Goal: Use online tool/utility: Utilize a website feature to perform a specific function

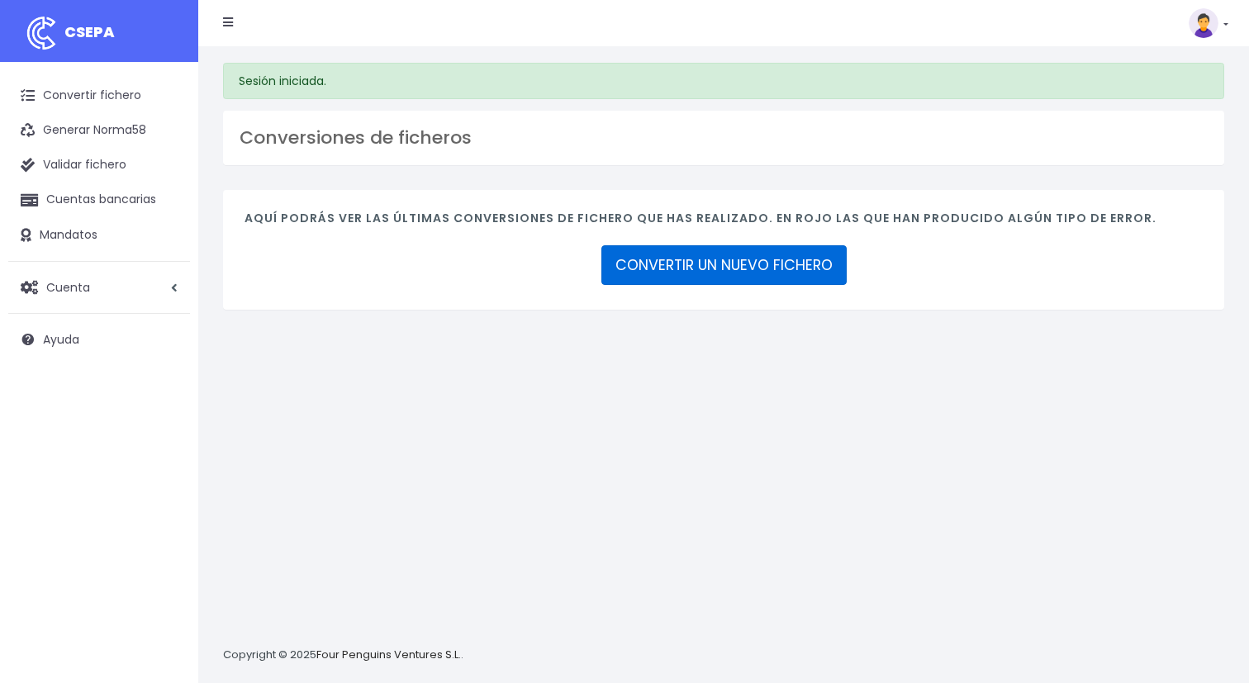
click at [714, 259] on link "CONVERTIR UN NUEVO FICHERO" at bounding box center [723, 265] width 245 height 40
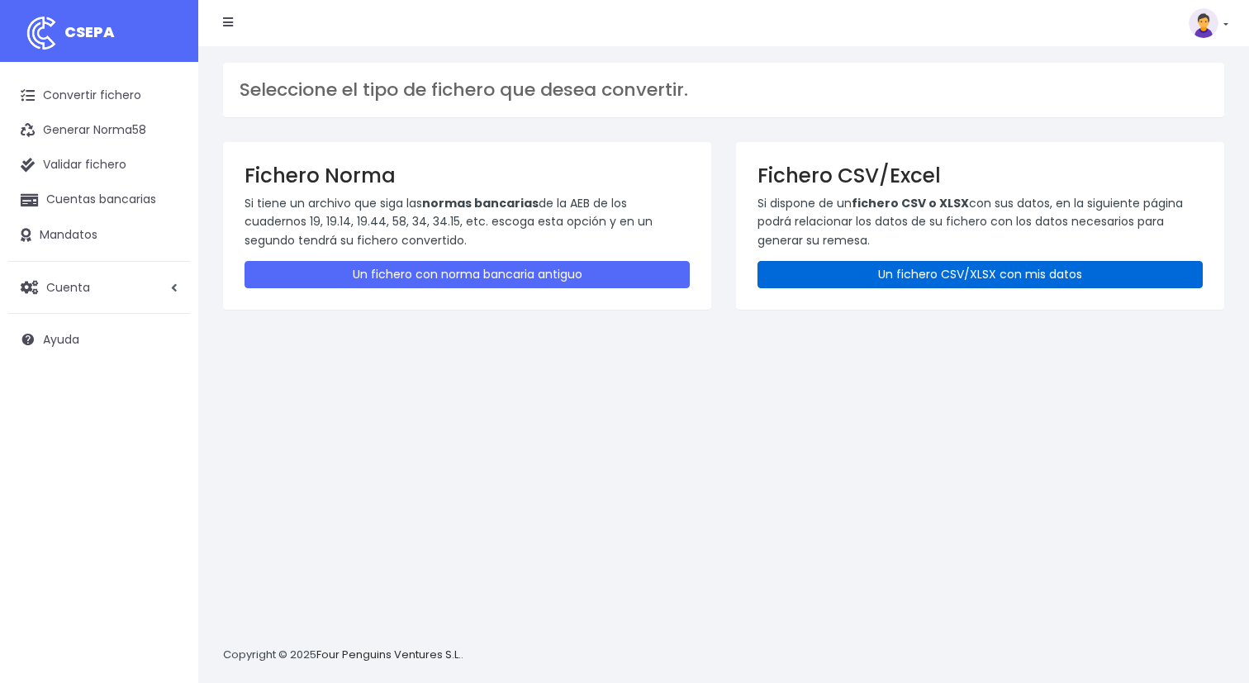
click at [869, 280] on link "Un fichero CSV/XLSX con mis datos" at bounding box center [980, 274] width 445 height 27
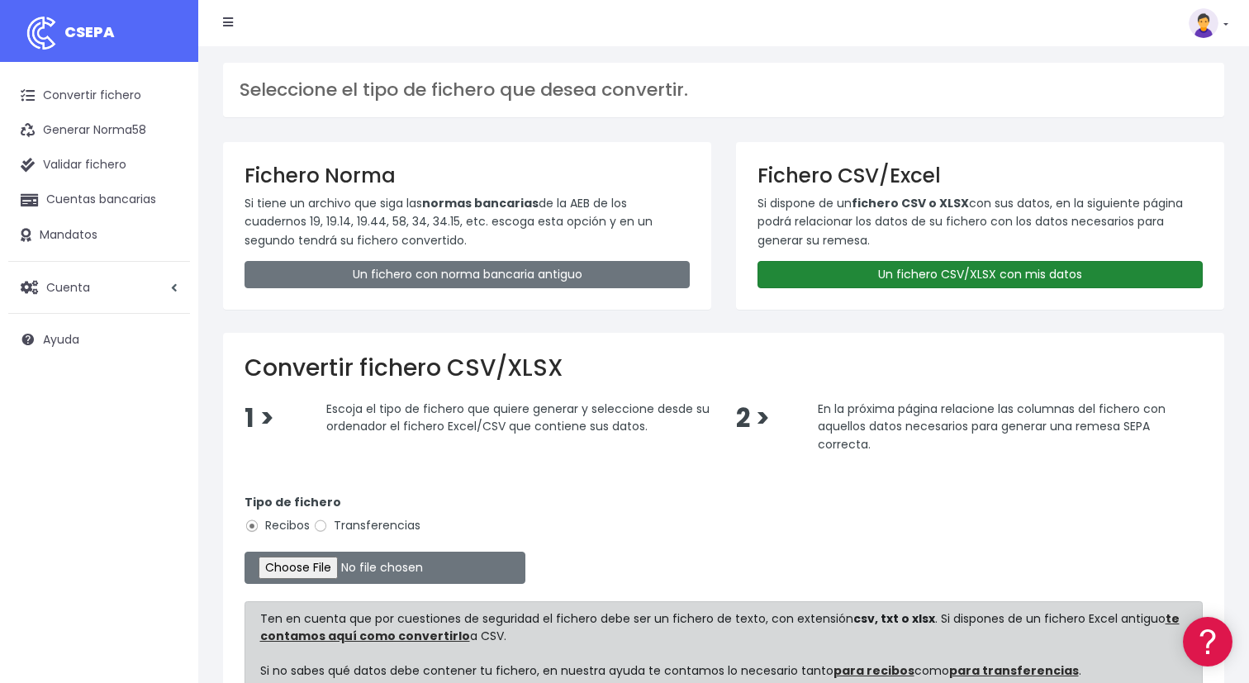
scroll to position [169, 0]
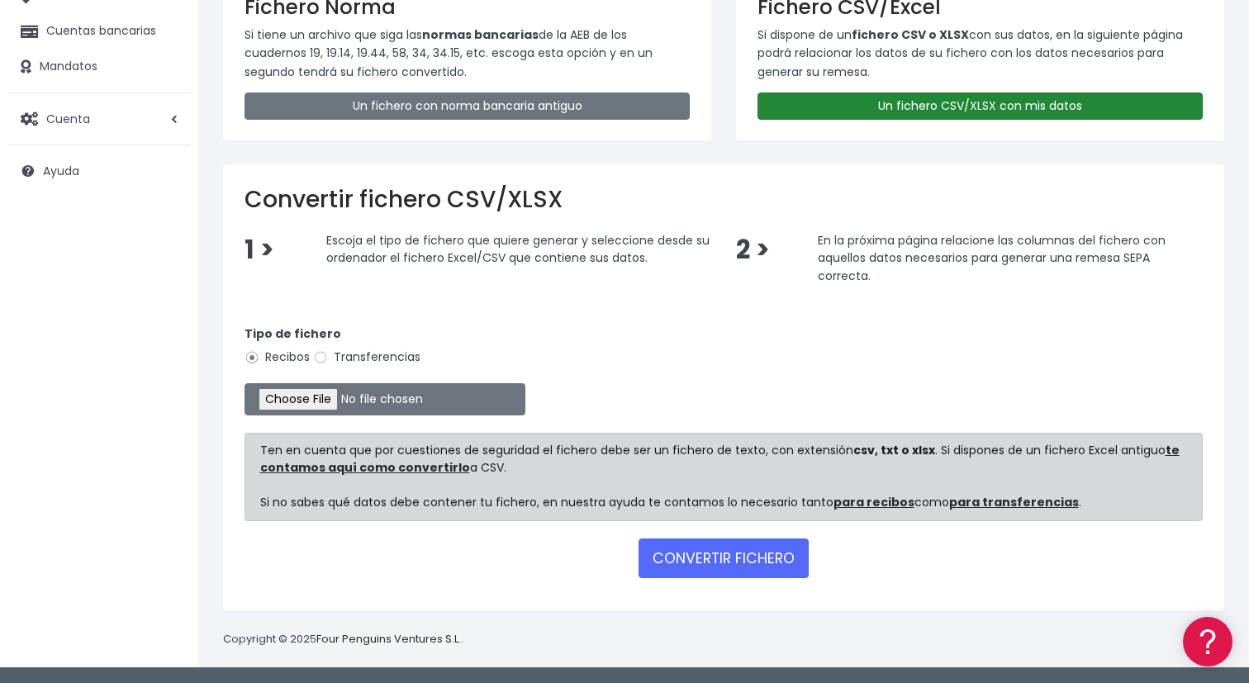
type input "C:\fakepath\Pruebas SEPA_092025.csv"
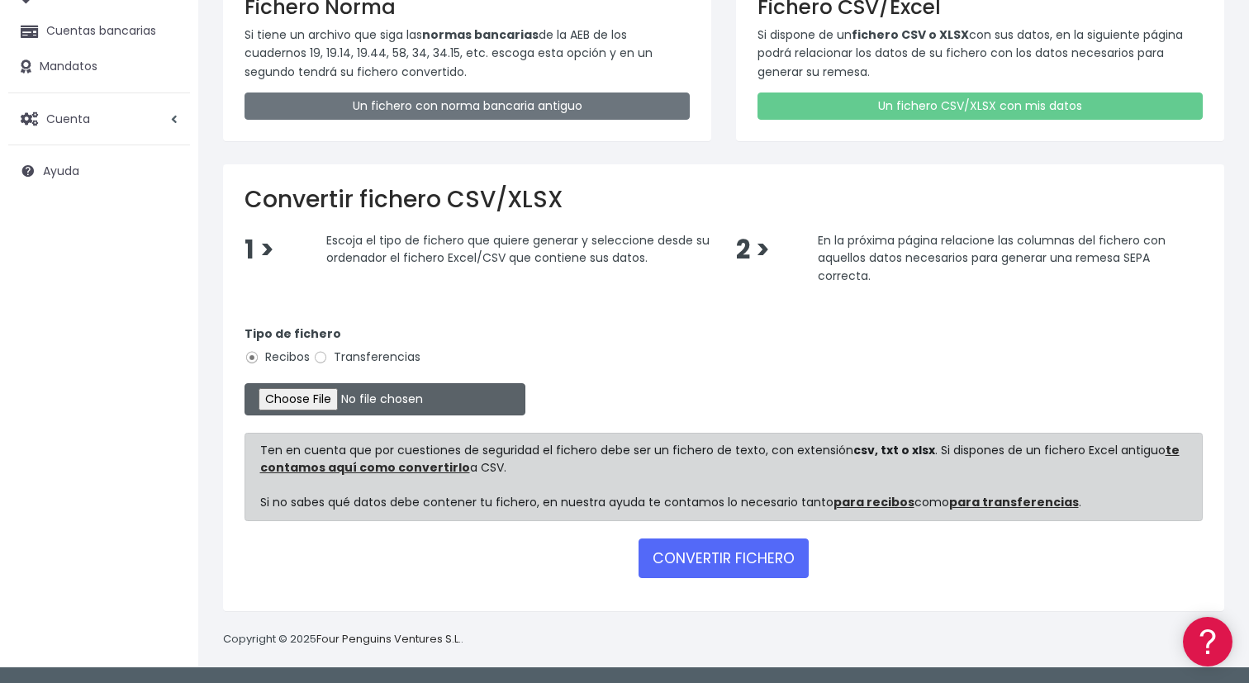
click at [326, 398] on input "file" at bounding box center [385, 399] width 281 height 32
type input "C:\fakepath\Pruebas SEPA_092025.csv"
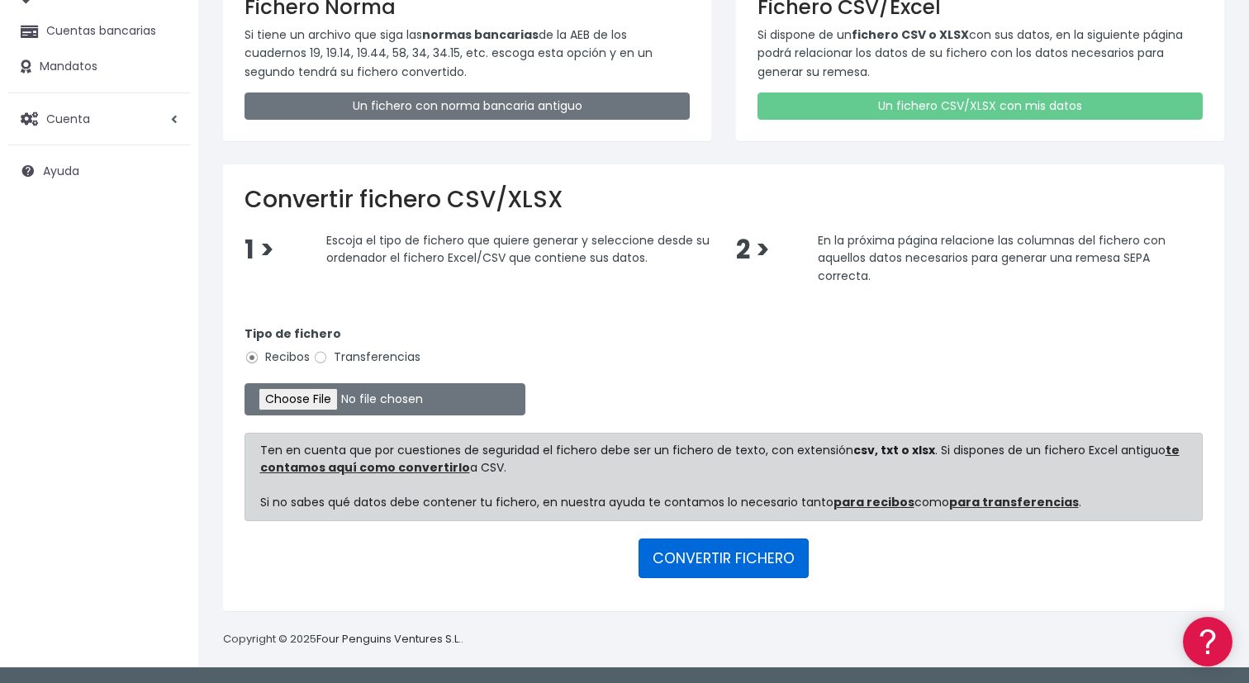
click at [686, 556] on button "CONVERTIR FICHERO" at bounding box center [724, 559] width 170 height 40
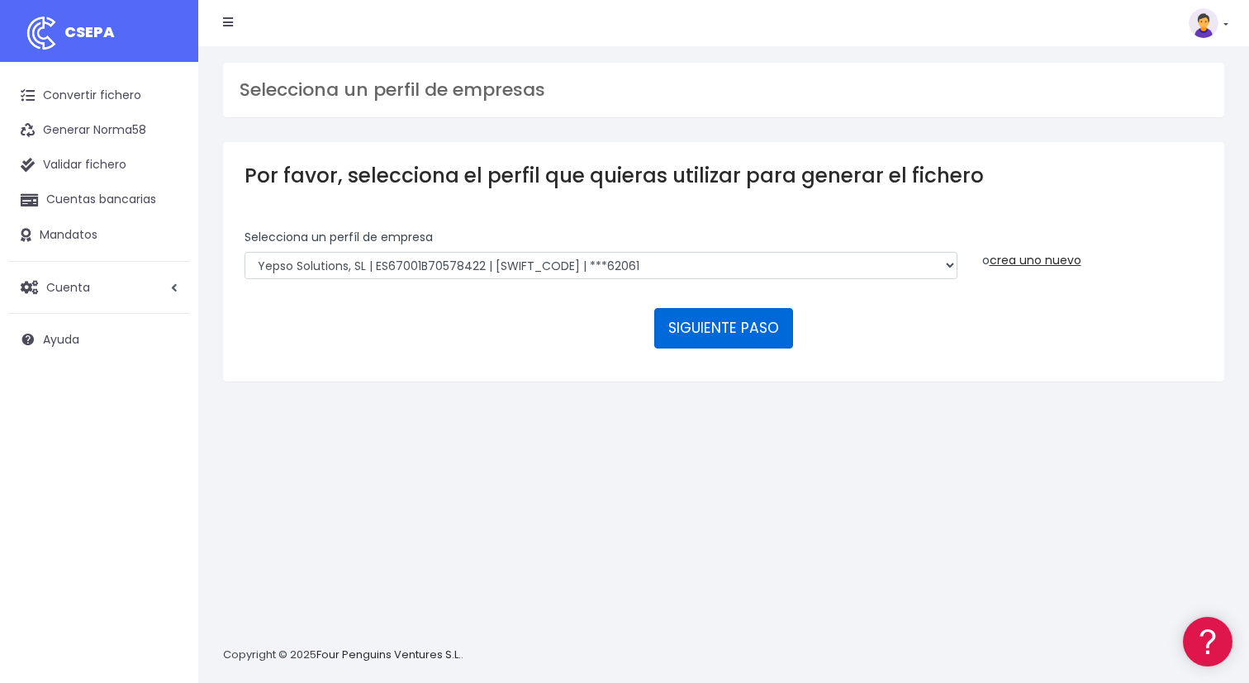
click at [715, 339] on button "SIGUIENTE PASO" at bounding box center [723, 328] width 139 height 40
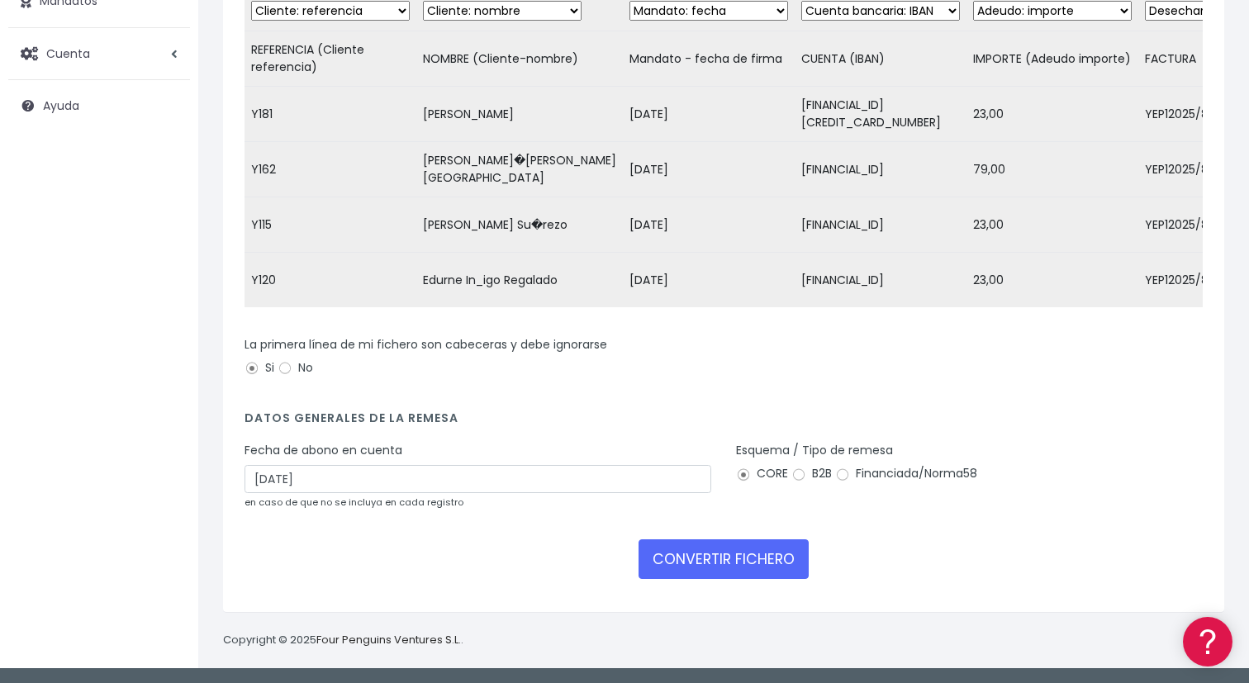
scroll to position [234, 0]
click at [535, 486] on input "04/10/2025" at bounding box center [478, 479] width 467 height 28
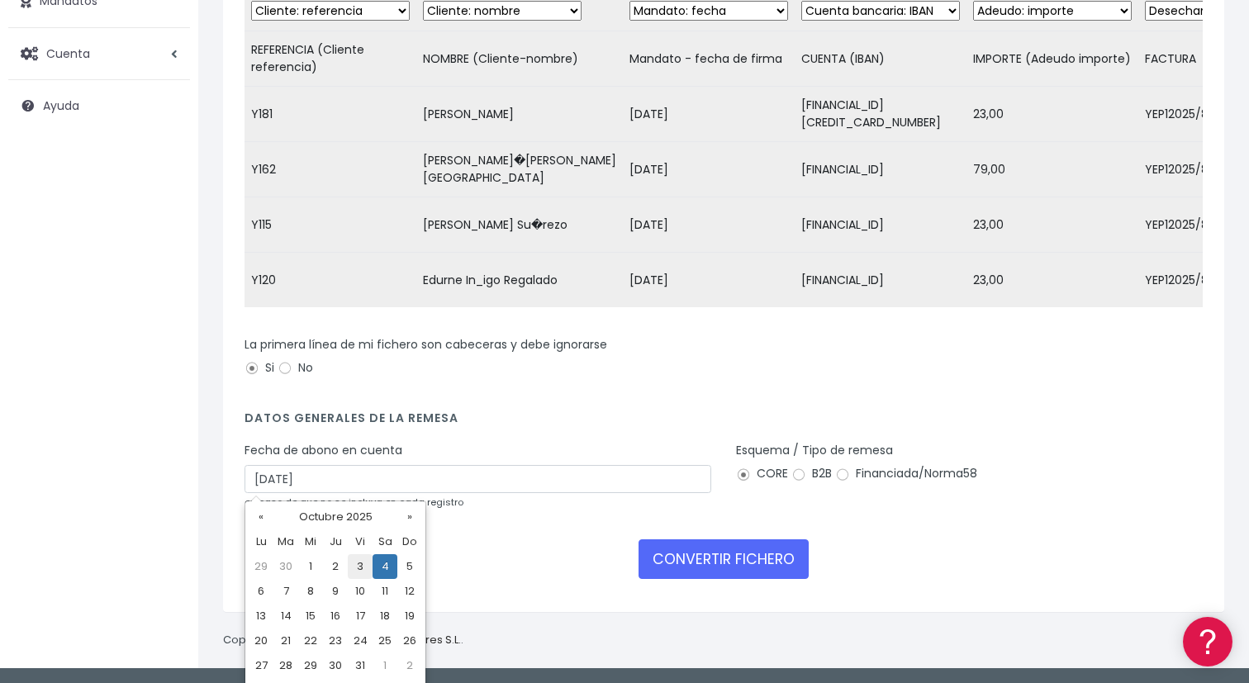
click at [360, 565] on td "3" at bounding box center [360, 566] width 25 height 25
type input "03/10/2025"
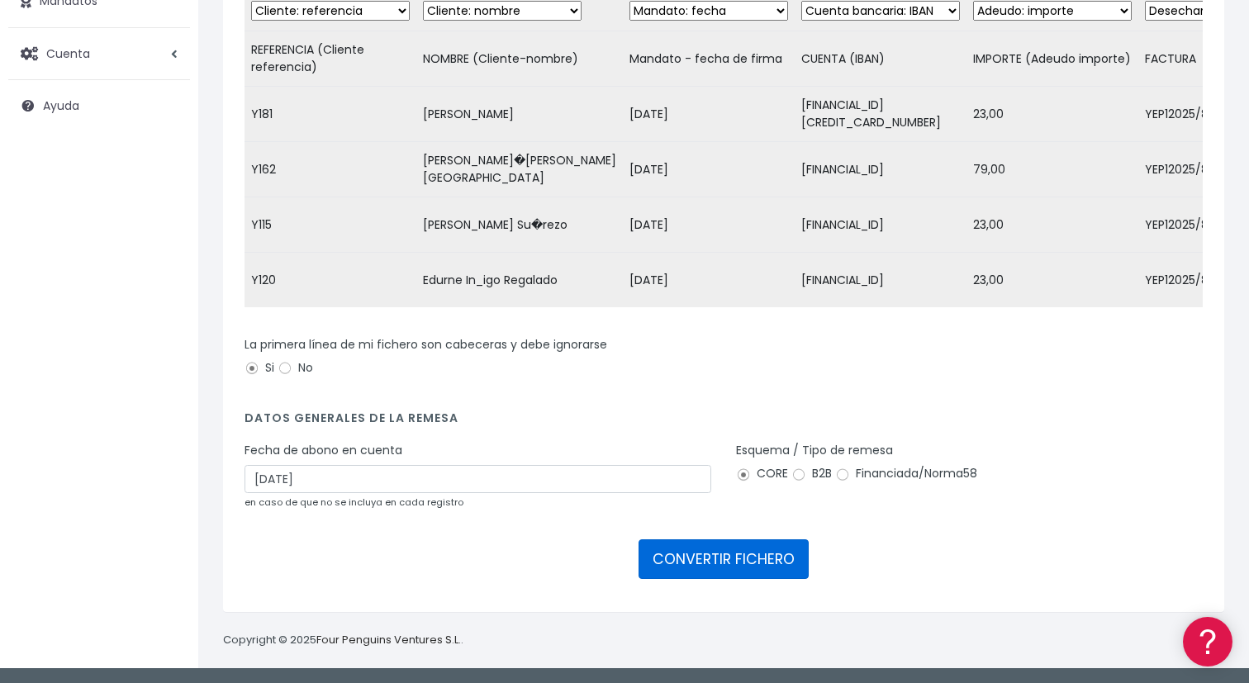
click at [716, 552] on button "CONVERTIR FICHERO" at bounding box center [724, 559] width 170 height 40
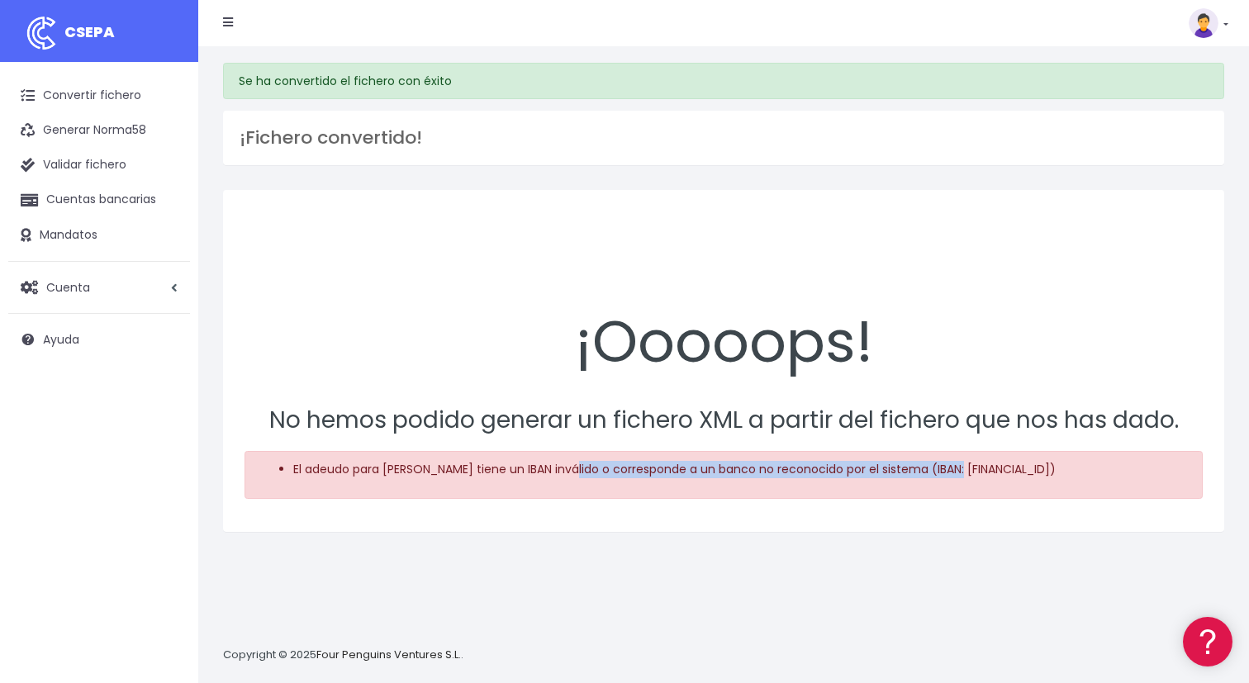
drag, startPoint x: 583, startPoint y: 467, endPoint x: 975, endPoint y: 471, distance: 391.6
click at [975, 471] on li "El adeudo para [PERSON_NAME] tiene un IBAN inválido o corresponde a un banco no…" at bounding box center [740, 469] width 895 height 17
drag, startPoint x: 832, startPoint y: 469, endPoint x: 1020, endPoint y: 469, distance: 188.4
click at [1020, 469] on li "El adeudo para Sorin Alexandru Costache Amuza tiene un IBAN inválido o correspo…" at bounding box center [740, 469] width 895 height 17
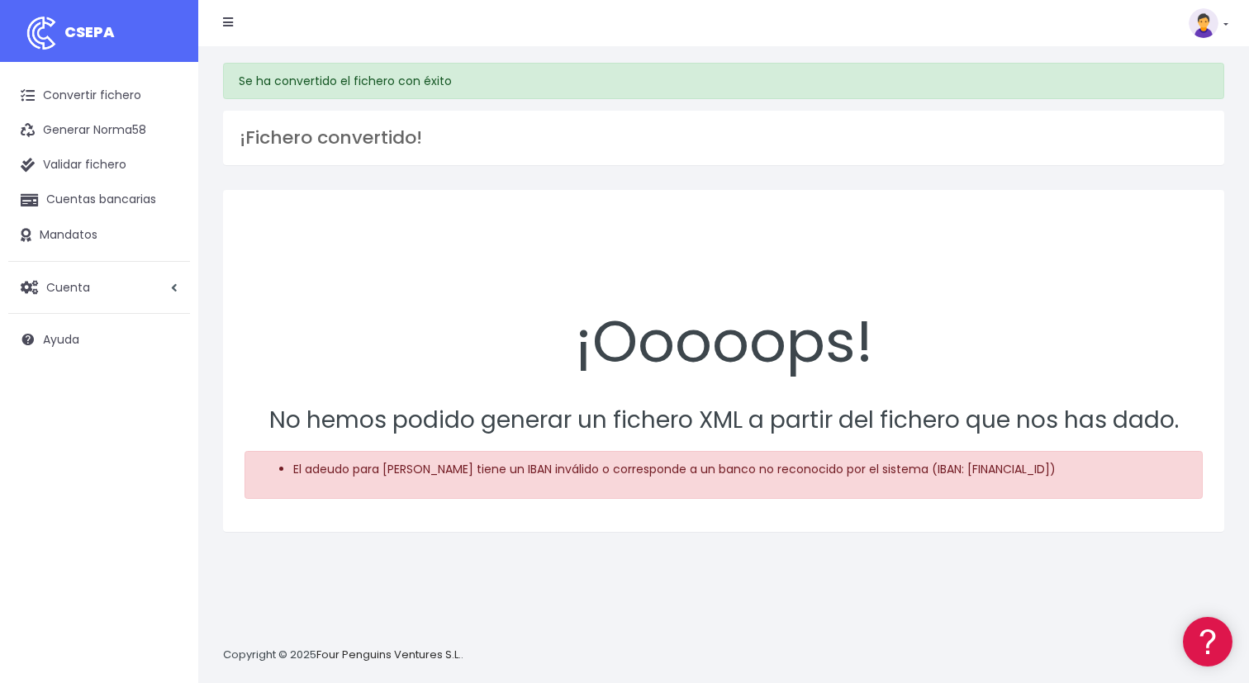
click at [1029, 472] on li "El adeudo para Sorin Alexandru Costache Amuza tiene un IBAN inválido o correspo…" at bounding box center [740, 469] width 895 height 17
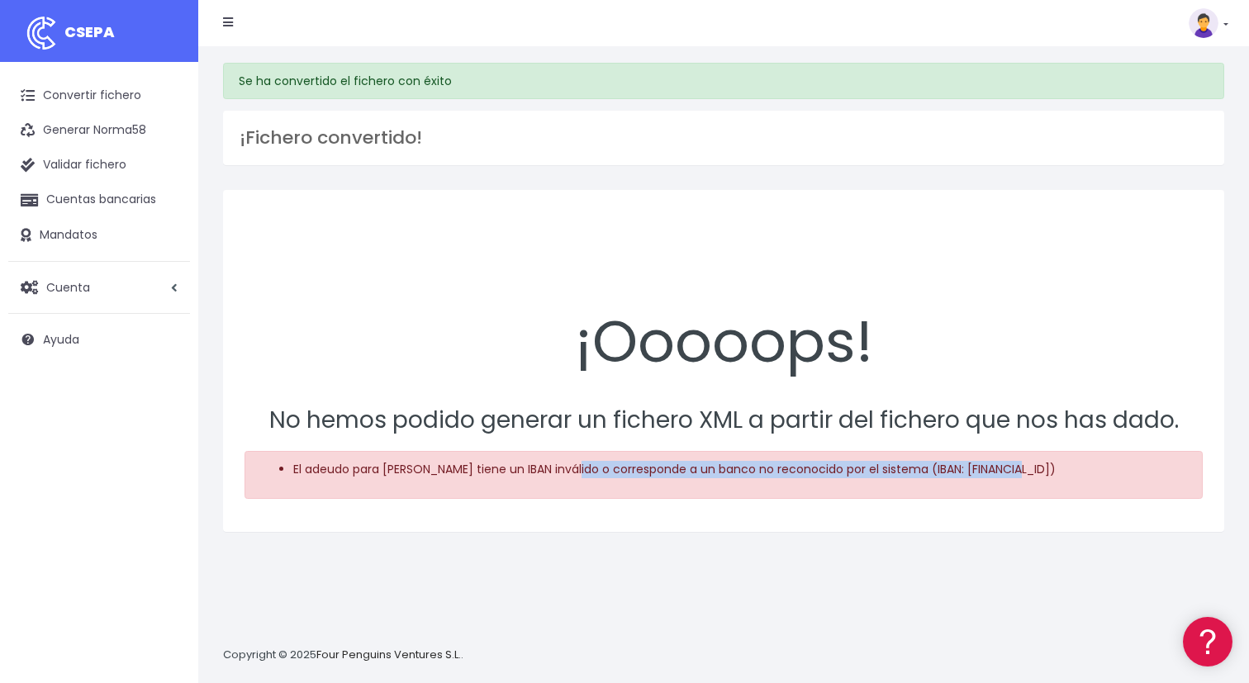
drag, startPoint x: 1031, startPoint y: 472, endPoint x: 579, endPoint y: 462, distance: 452.0
click at [579, 462] on li "El adeudo para Sorin Alexandru Costache Amuza tiene un IBAN inválido o correspo…" at bounding box center [740, 469] width 895 height 17
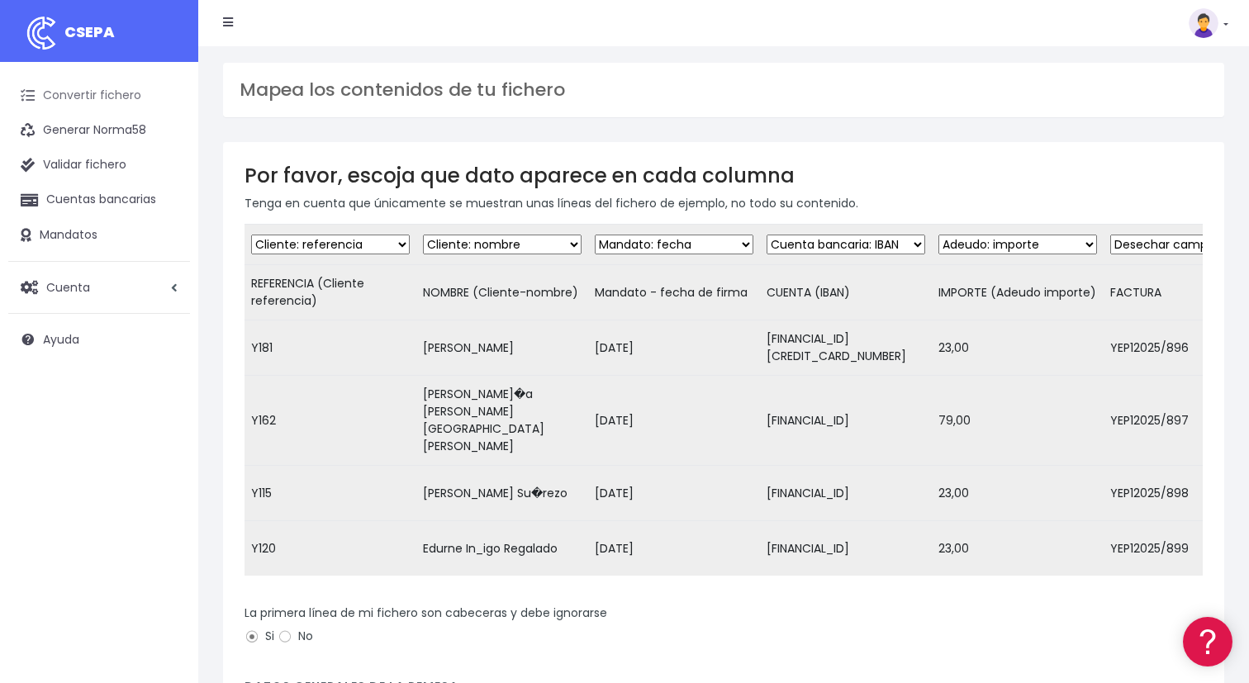
click at [111, 91] on link "Convertir fichero" at bounding box center [99, 95] width 182 height 35
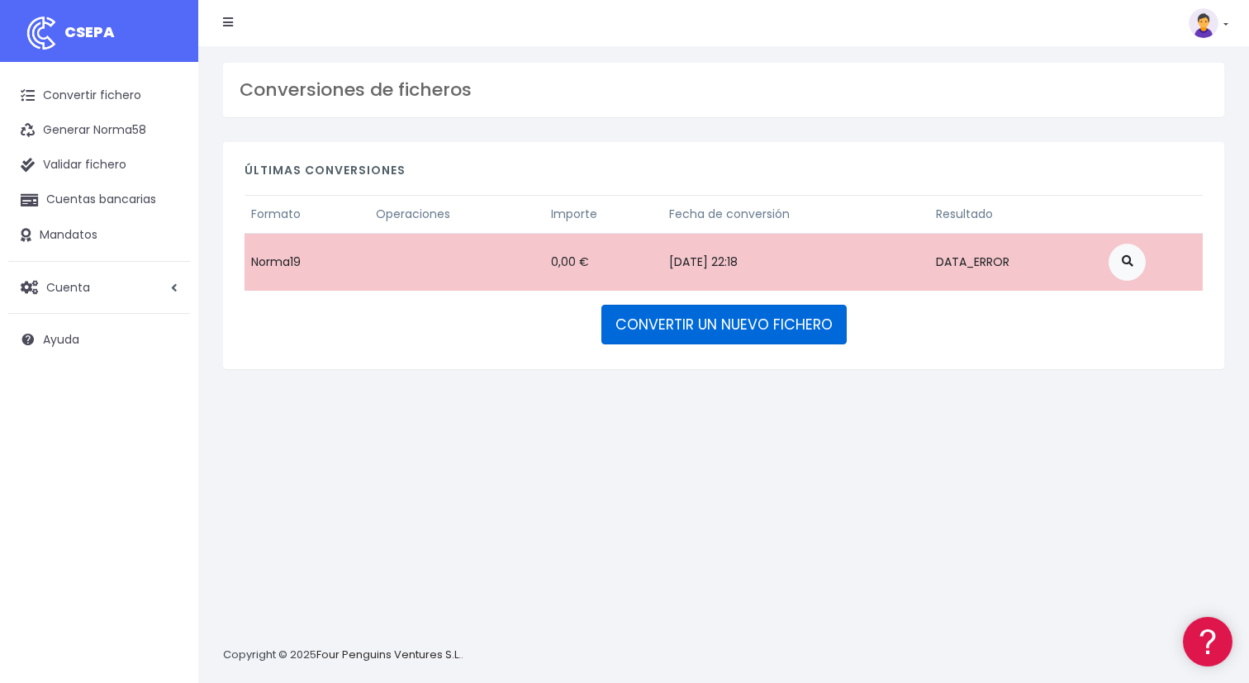
click at [722, 318] on link "CONVERTIR UN NUEVO FICHERO" at bounding box center [723, 325] width 245 height 40
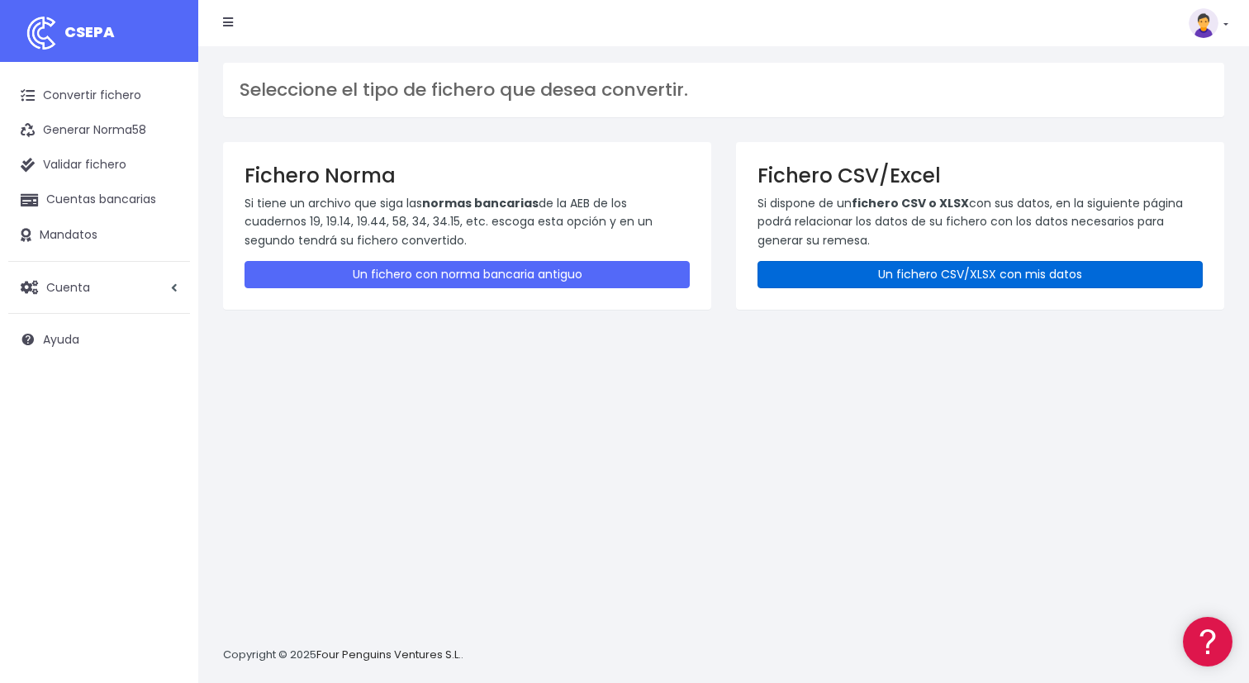
click at [917, 277] on link "Un fichero CSV/XLSX con mis datos" at bounding box center [980, 274] width 445 height 27
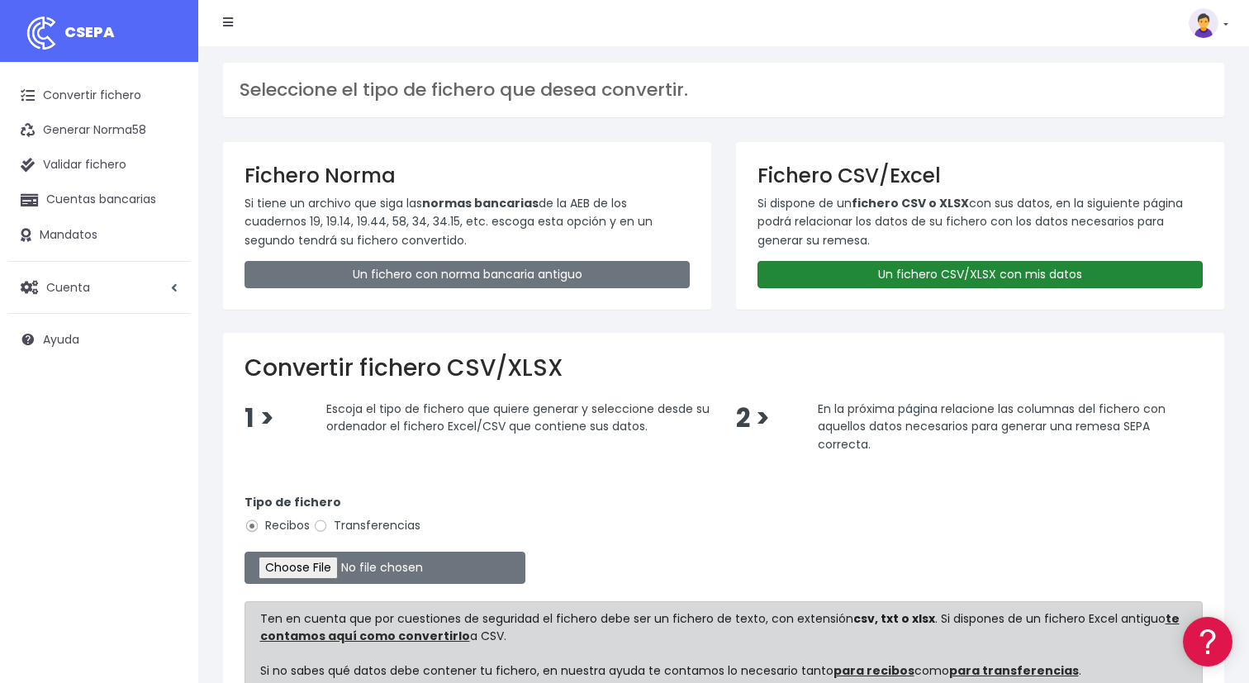
type input "C:\fakepath\Pruebas SEPA_092025.csv"
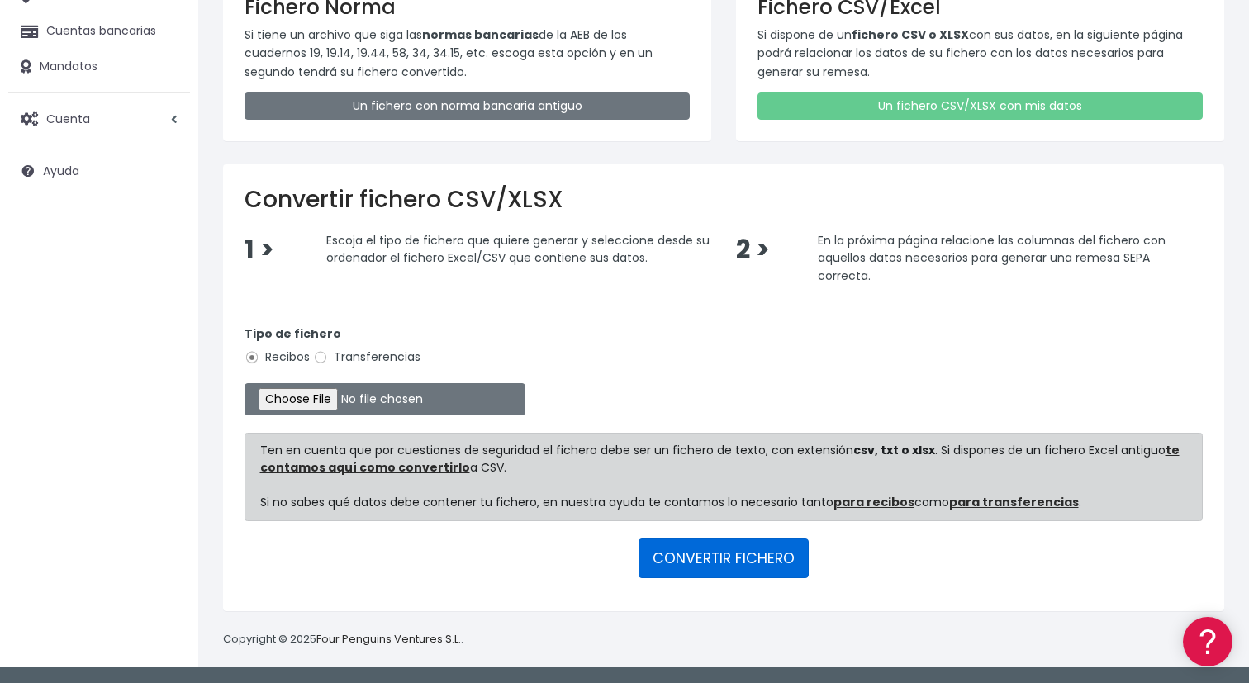
click at [758, 559] on button "CONVERTIR FICHERO" at bounding box center [724, 559] width 170 height 40
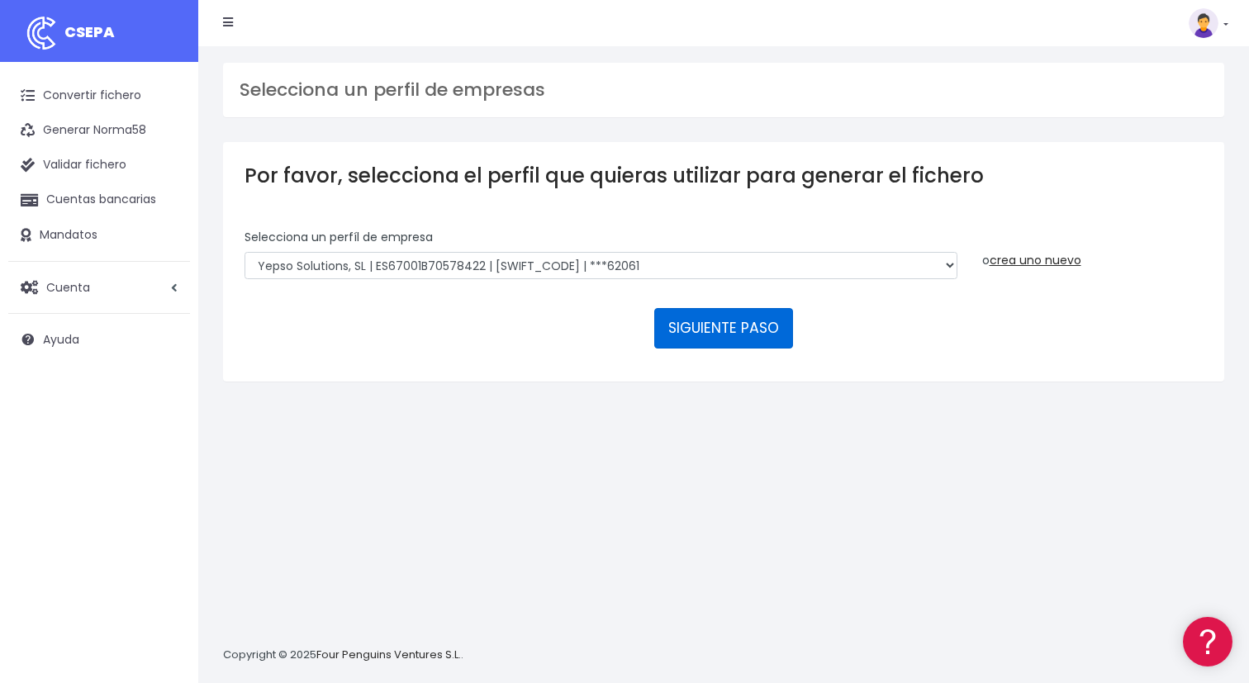
click at [757, 318] on button "SIGUIENTE PASO" at bounding box center [723, 328] width 139 height 40
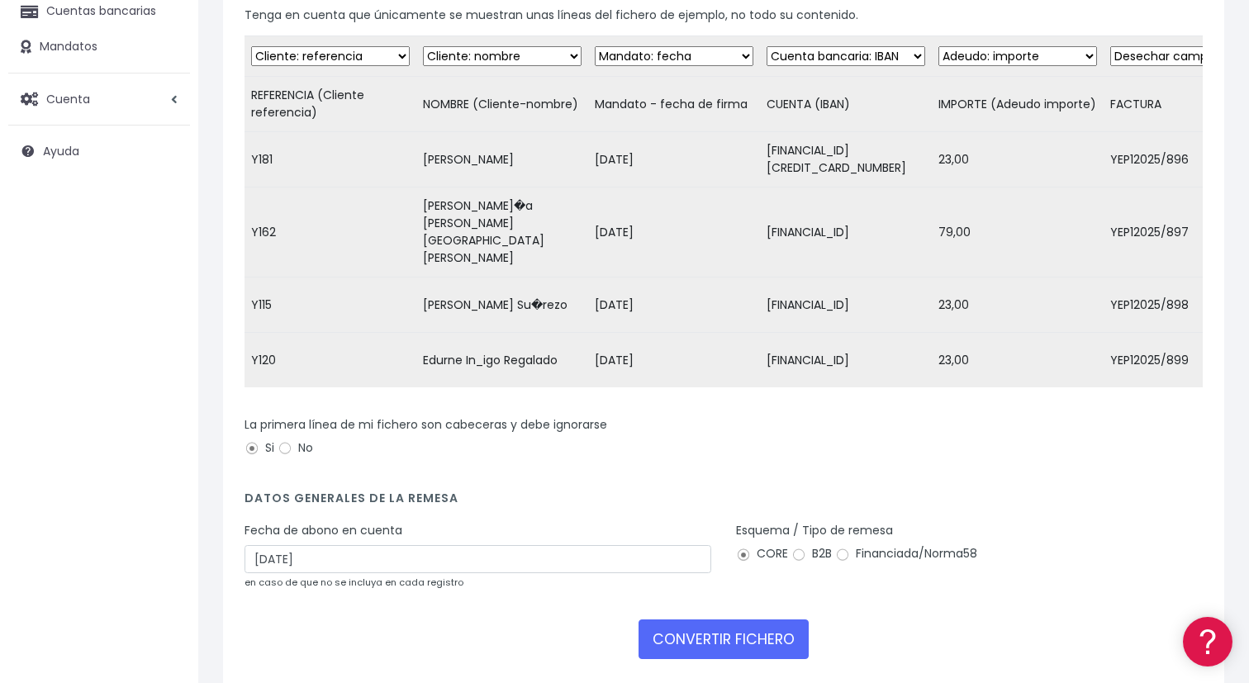
scroll to position [234, 0]
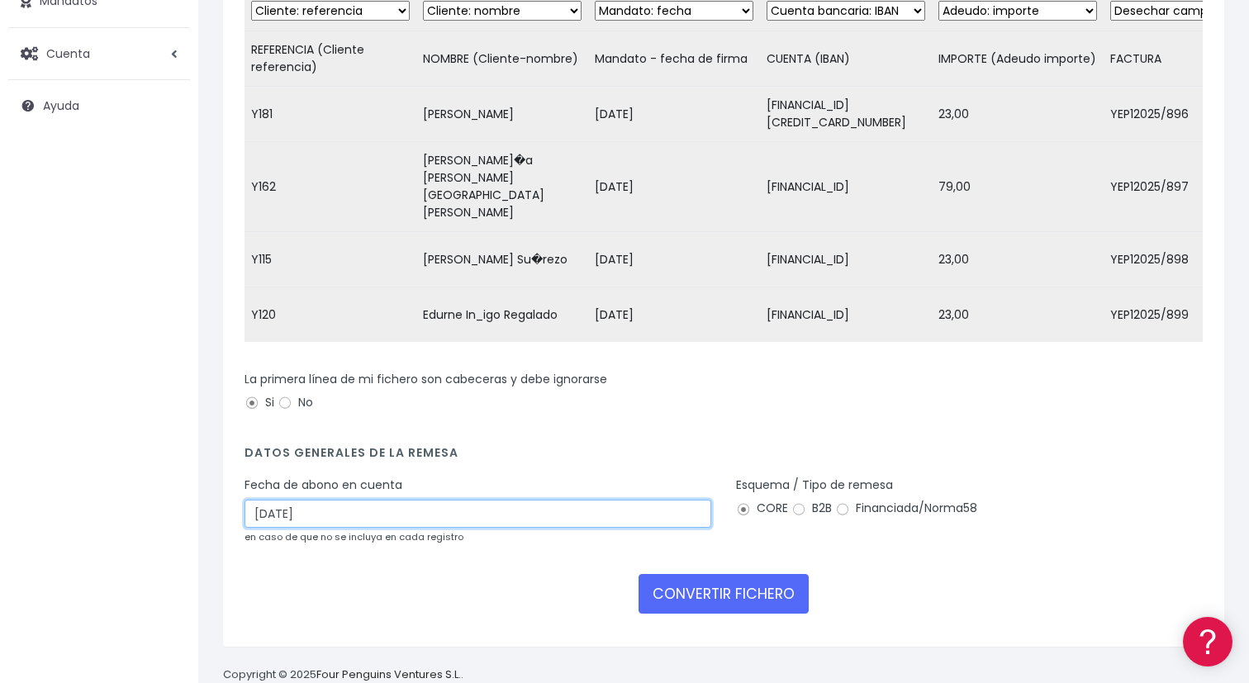
click at [575, 500] on input "04/10/2025" at bounding box center [478, 514] width 467 height 28
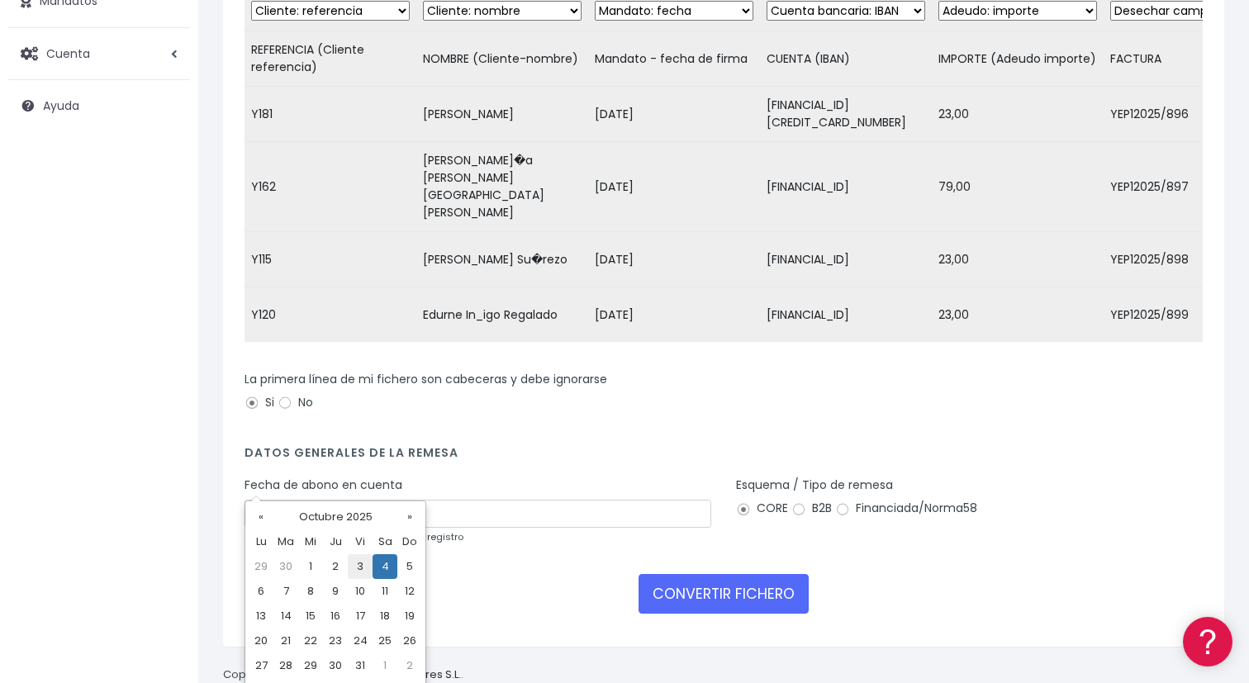
click at [356, 557] on td "3" at bounding box center [360, 566] width 25 height 25
type input "03/10/2025"
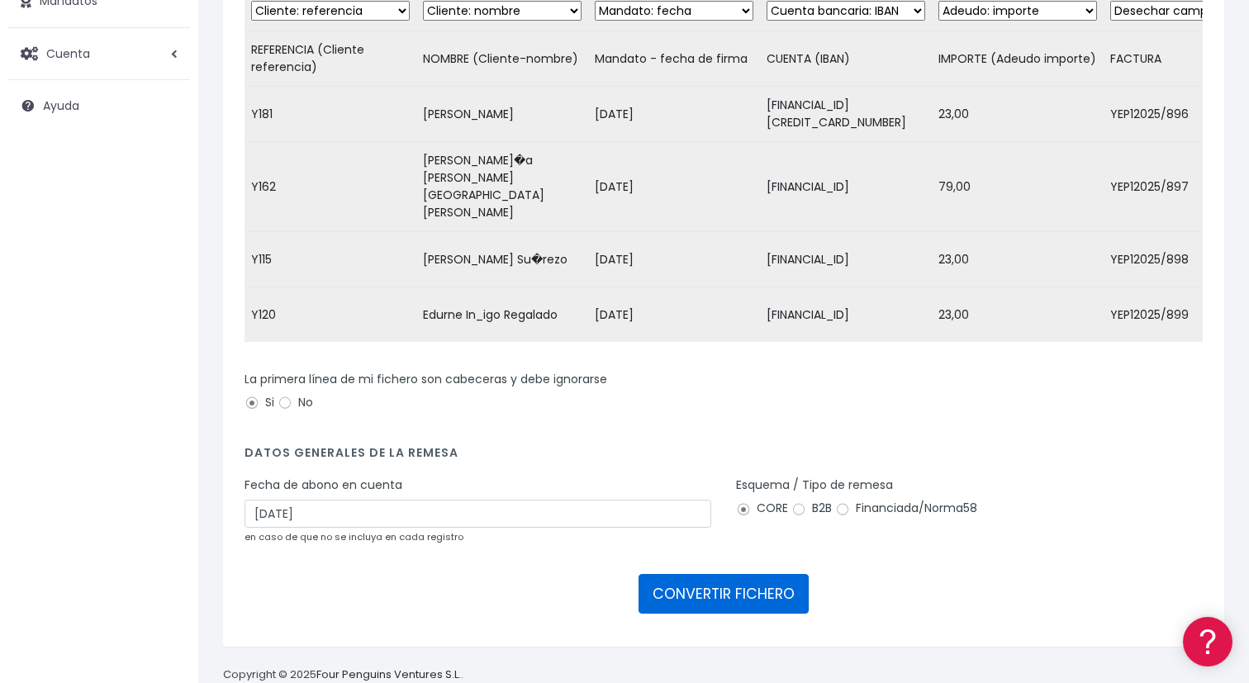
click at [718, 574] on button "CONVERTIR FICHERO" at bounding box center [724, 594] width 170 height 40
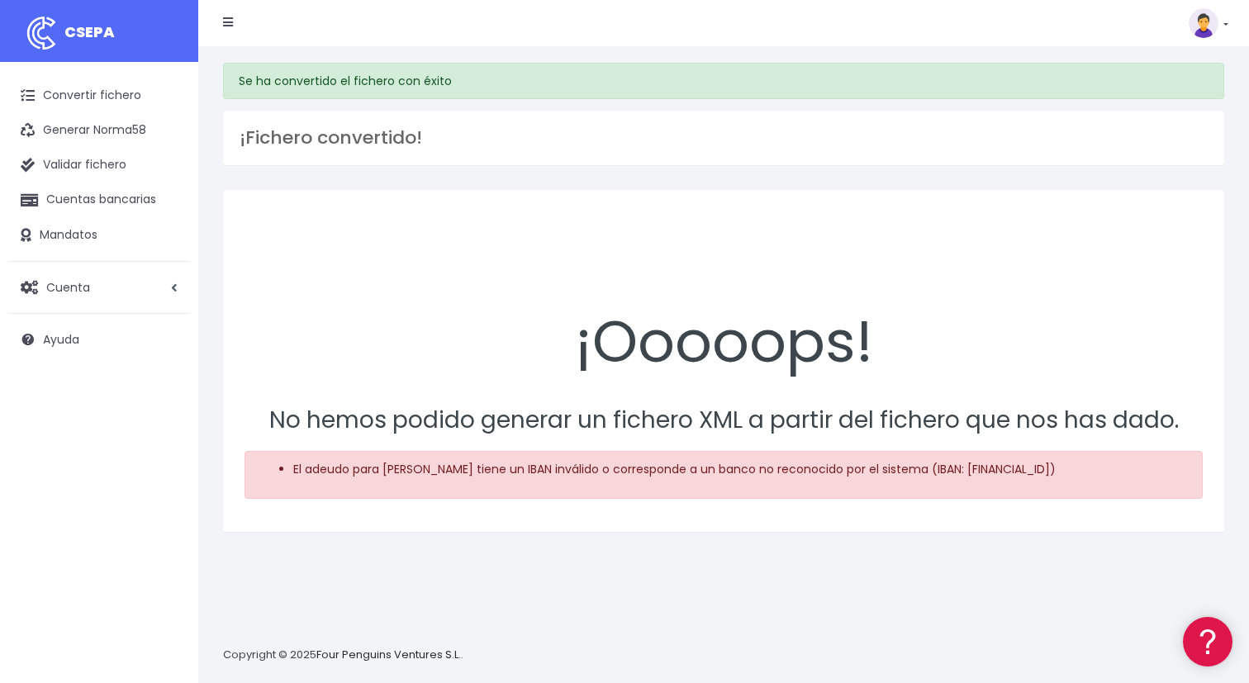
scroll to position [16, 0]
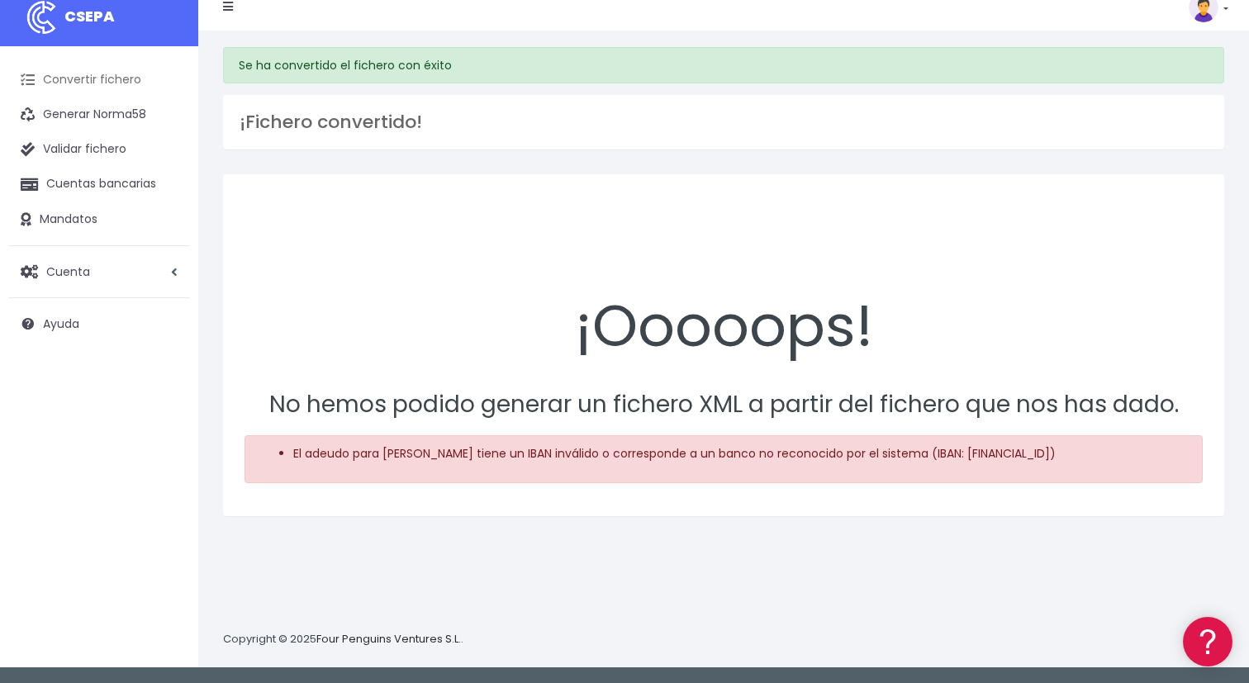
click at [115, 72] on link "Convertir fichero" at bounding box center [99, 80] width 182 height 35
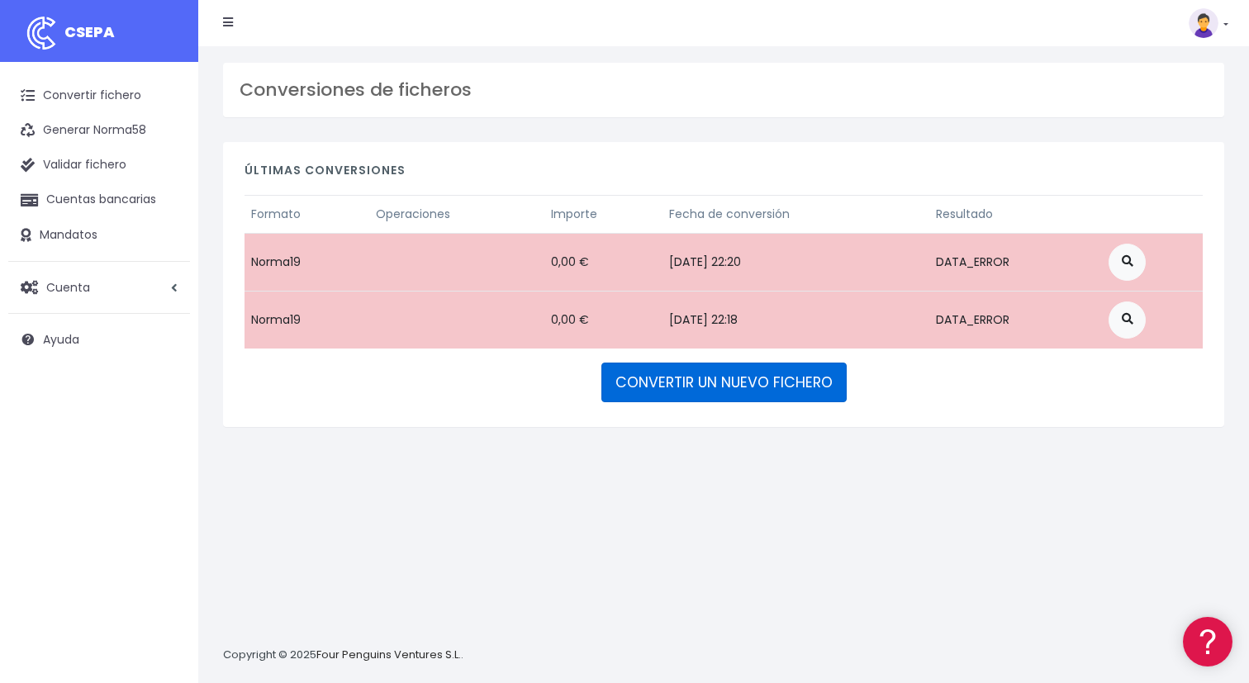
click at [760, 373] on link "CONVERTIR UN NUEVO FICHERO" at bounding box center [723, 383] width 245 height 40
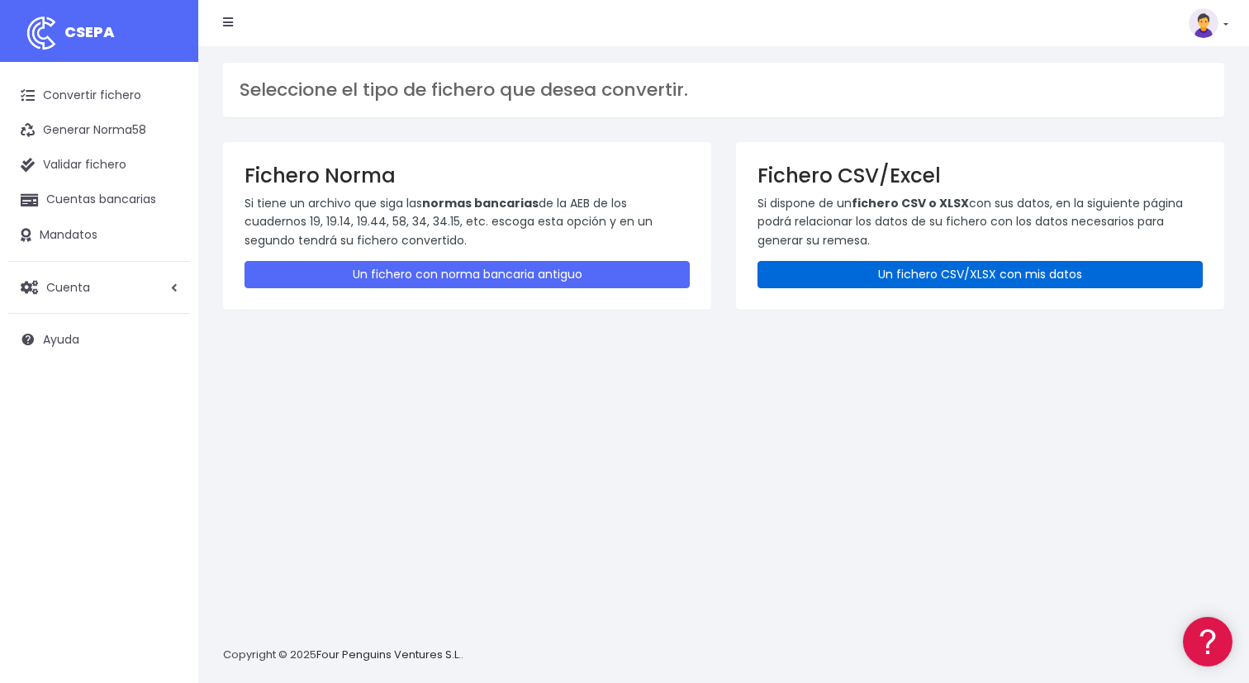
click at [905, 272] on link "Un fichero CSV/XLSX con mis datos" at bounding box center [980, 274] width 445 height 27
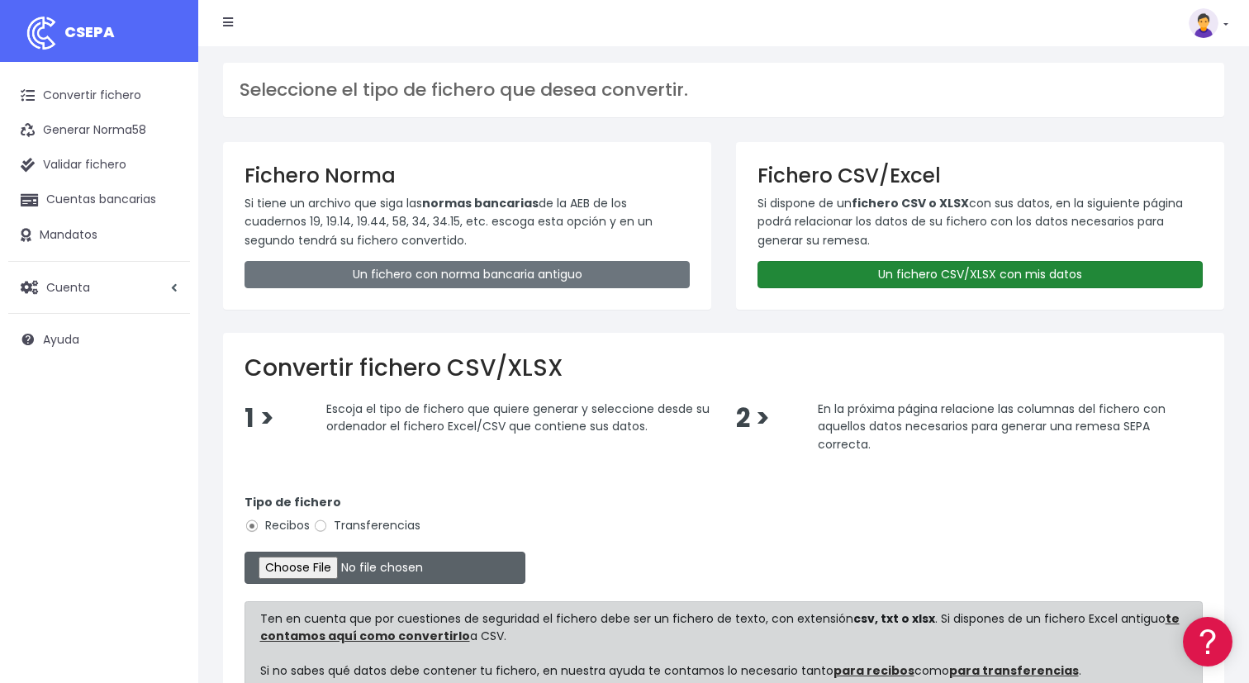
type input "C:\fakepath\Pruebas SEPA_092025.csv"
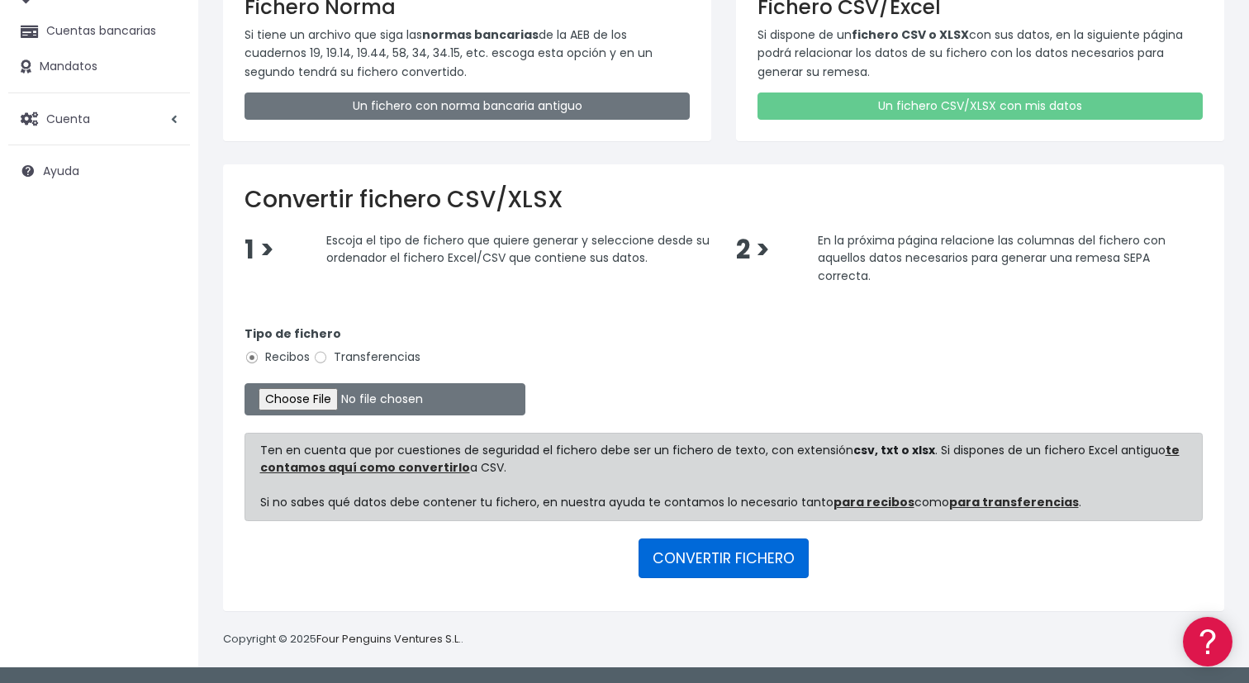
click at [729, 553] on button "CONVERTIR FICHERO" at bounding box center [724, 559] width 170 height 40
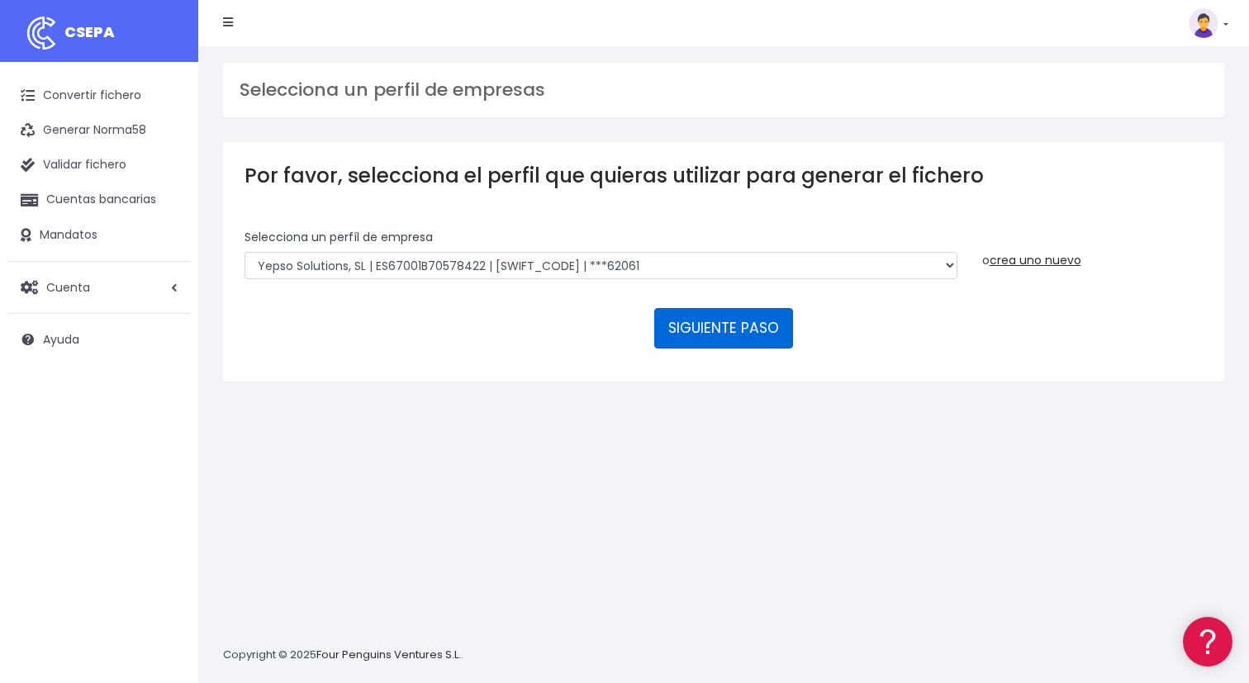
click at [702, 335] on button "SIGUIENTE PASO" at bounding box center [723, 328] width 139 height 40
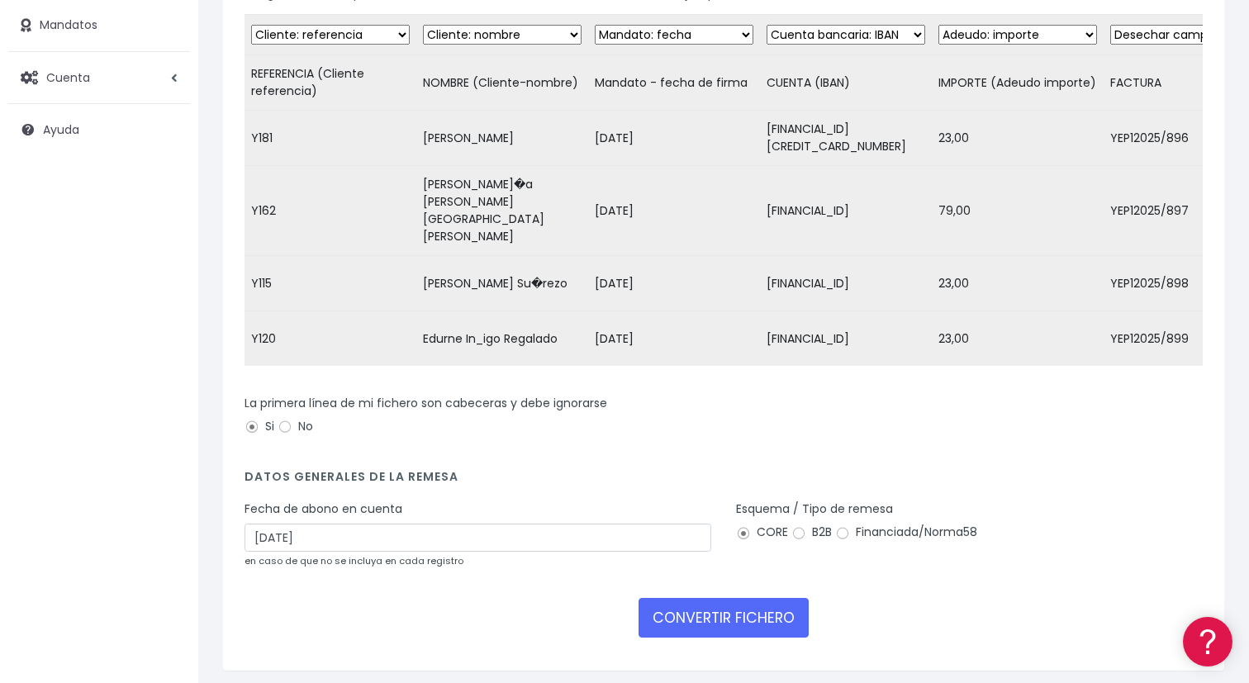
scroll to position [230, 0]
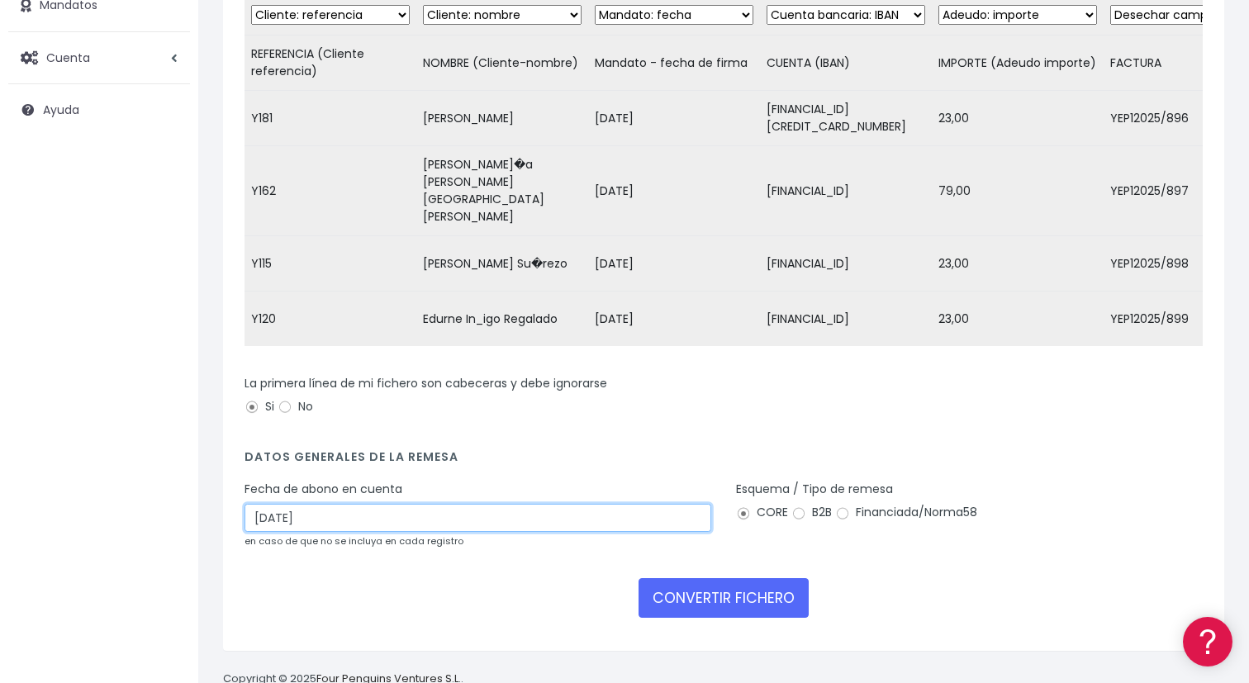
click at [482, 504] on input "[DATE]" at bounding box center [478, 518] width 467 height 28
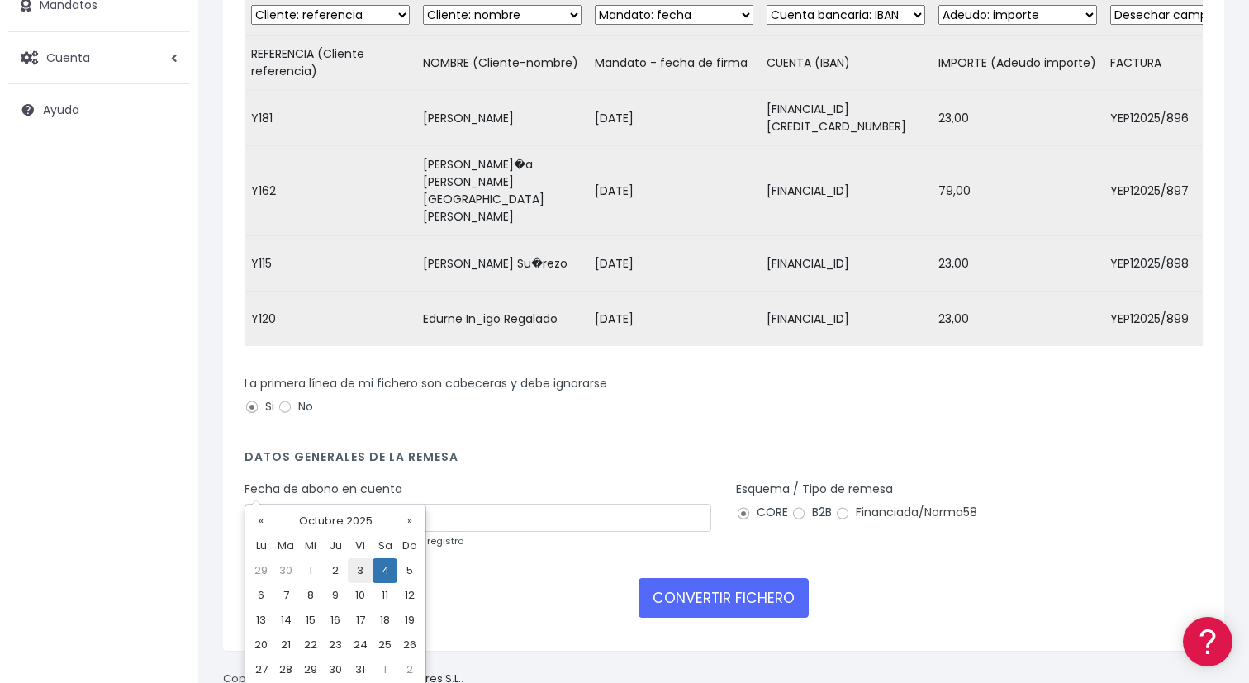
click at [362, 567] on td "3" at bounding box center [360, 570] width 25 height 25
type input "[DATE]"
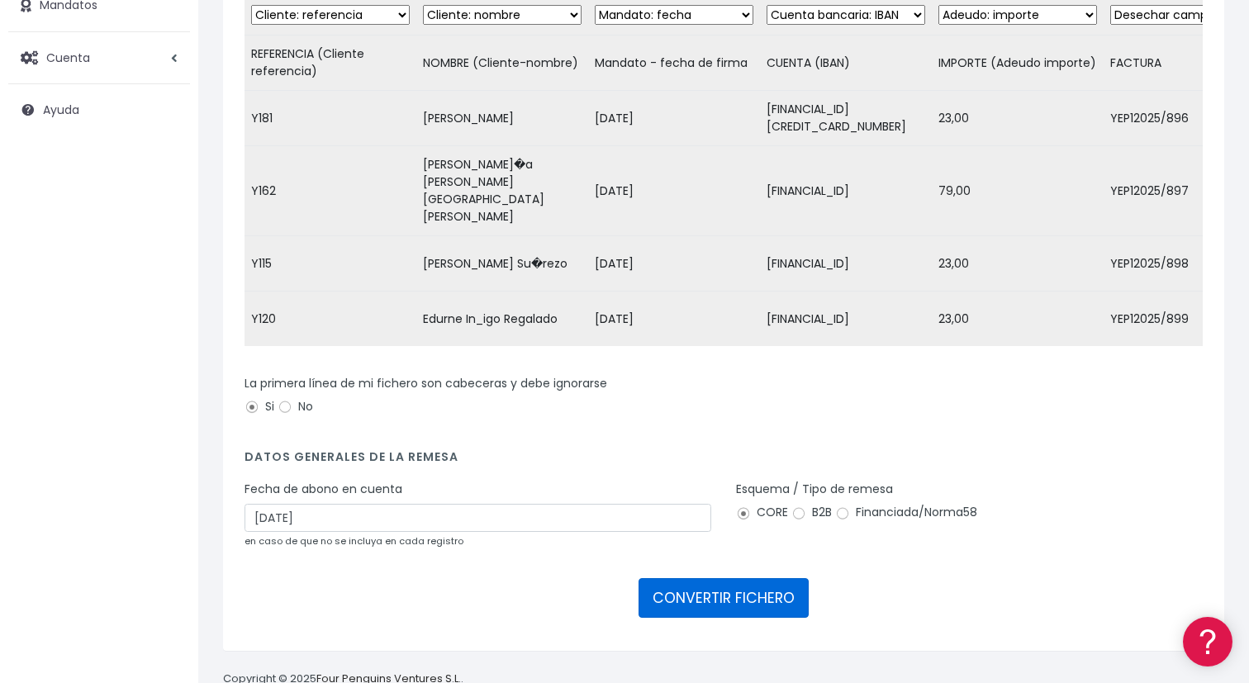
click at [775, 578] on button "CONVERTIR FICHERO" at bounding box center [724, 598] width 170 height 40
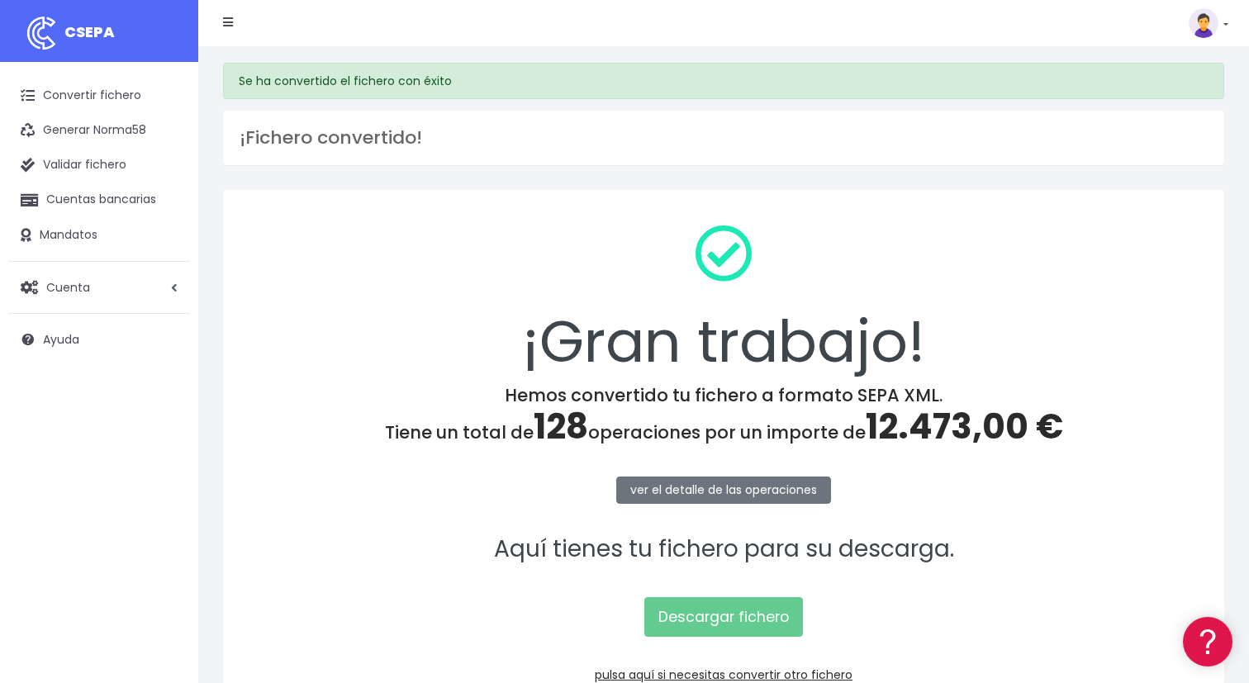
scroll to position [106, 0]
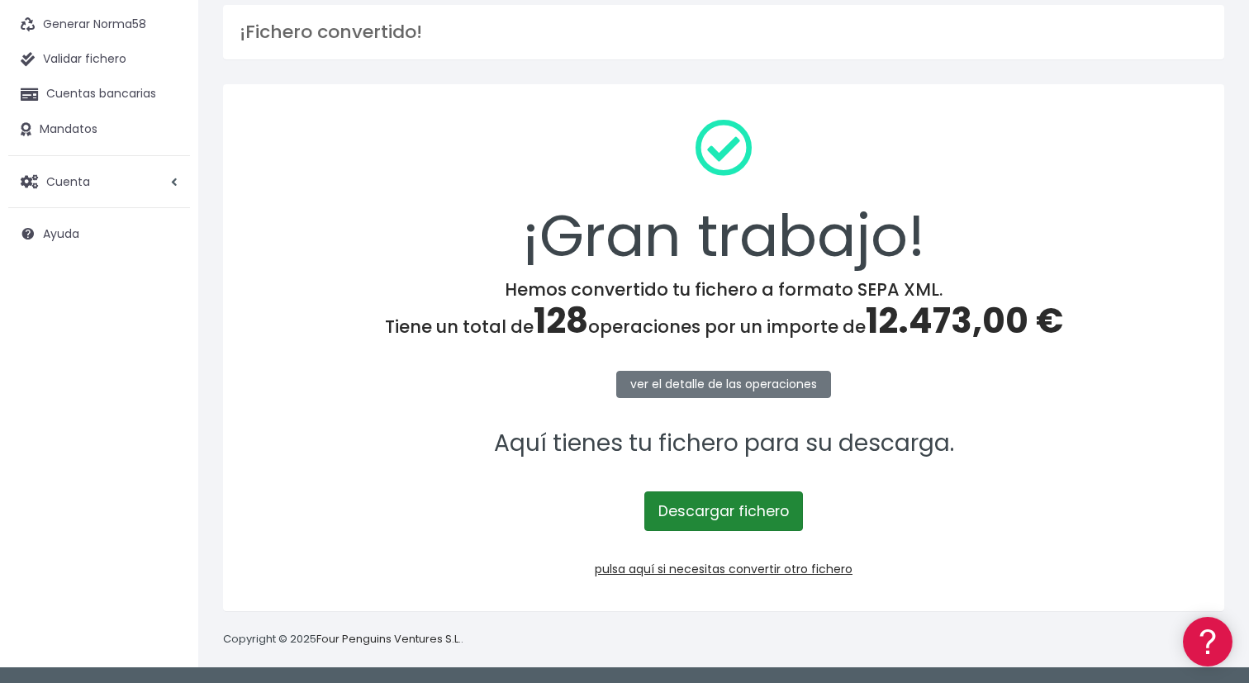
click at [743, 513] on link "Descargar fichero" at bounding box center [723, 512] width 159 height 40
